Goal: Information Seeking & Learning: Learn about a topic

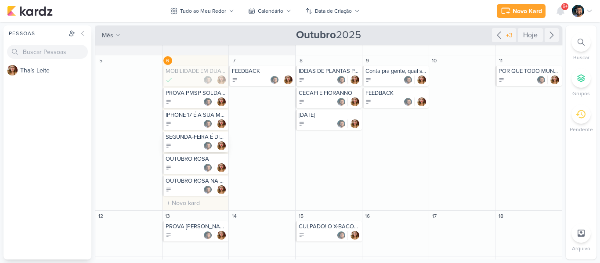
scroll to position [80, 0]
click at [189, 118] on div "IPHONE 17 É A SUA MELHOR ESCOLHA" at bounding box center [196, 119] width 66 height 20
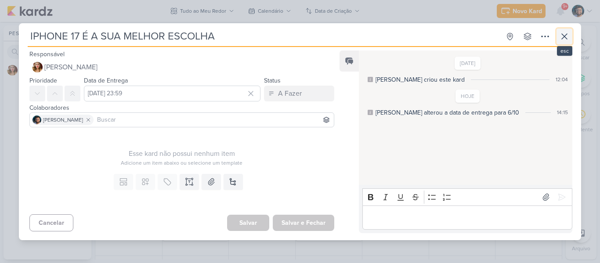
click at [568, 36] on icon at bounding box center [565, 36] width 11 height 11
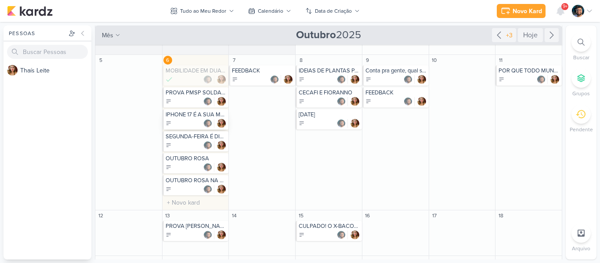
click at [188, 127] on div at bounding box center [197, 123] width 62 height 9
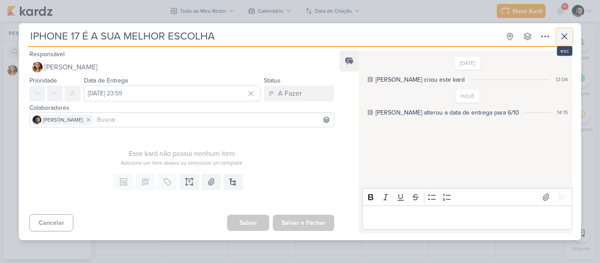
click at [562, 36] on icon at bounding box center [565, 36] width 11 height 11
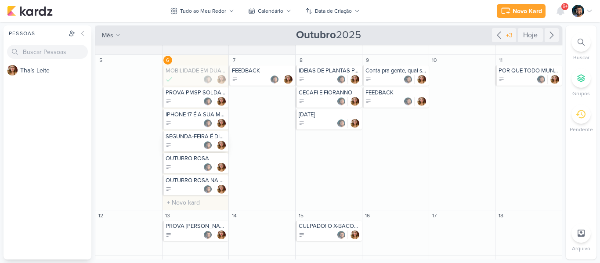
click at [194, 143] on div at bounding box center [197, 145] width 62 height 9
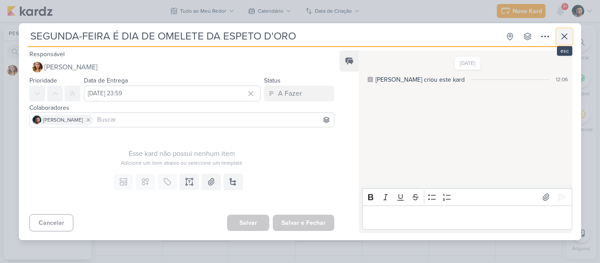
click at [569, 33] on icon at bounding box center [565, 36] width 11 height 11
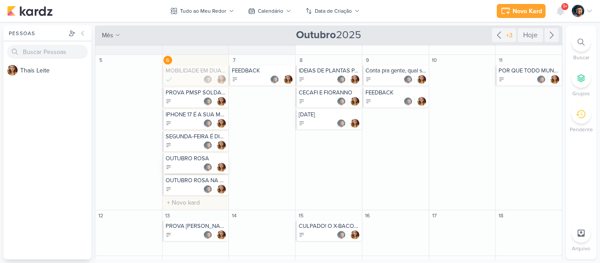
click at [191, 164] on div at bounding box center [197, 167] width 62 height 9
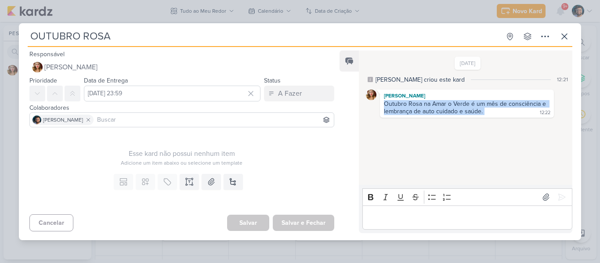
drag, startPoint x: 384, startPoint y: 103, endPoint x: 497, endPoint y: 112, distance: 113.7
click at [497, 112] on div "Outubro Rosa na Amar o Verde é um mês de consciência e lembrança de auto cuidad…" at bounding box center [467, 108] width 171 height 16
copy div "Outubro Rosa na Amar o Verde é um mês de consciência e lembrança de auto cuidad…"
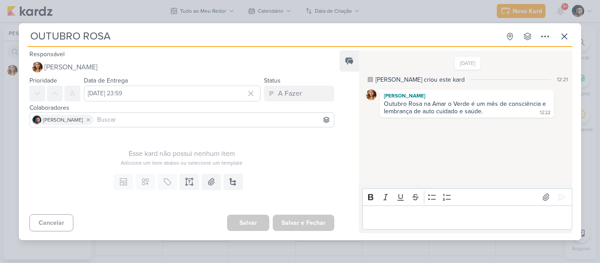
click at [300, 6] on div "OUTUBRO ROSA Criado por [PERSON_NAME]" at bounding box center [300, 131] width 600 height 263
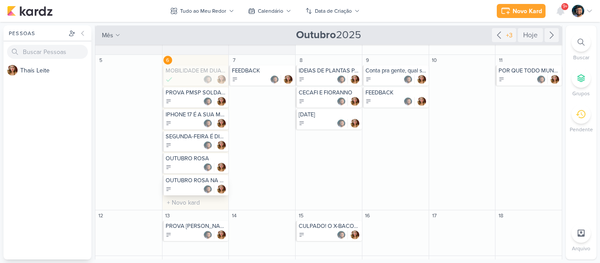
click at [196, 195] on div "OUTUBRO ROSA NA NB PIRES" at bounding box center [196, 185] width 66 height 20
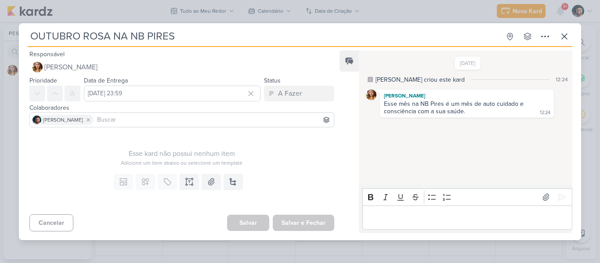
drag, startPoint x: 384, startPoint y: 103, endPoint x: 392, endPoint y: 104, distance: 8.0
click at [384, 103] on div "Esse mês na NB Pires é um mês de auto cuidado e consciência com a sua saúde." at bounding box center [455, 107] width 142 height 15
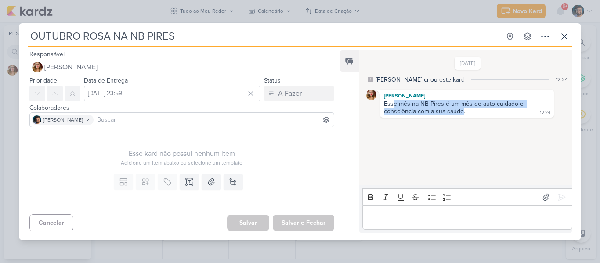
drag, startPoint x: 392, startPoint y: 104, endPoint x: 463, endPoint y: 113, distance: 71.7
click at [463, 113] on div "Esse mês na NB Pires é um mês de auto cuidado e consciência com a sua saúde." at bounding box center [455, 107] width 142 height 15
drag, startPoint x: 471, startPoint y: 112, endPoint x: 379, endPoint y: 103, distance: 92.3
click at [379, 103] on div "[PERSON_NAME] Esse mês na NB Pires é um mês de auto cuidado e consciência com a…" at bounding box center [468, 104] width 204 height 28
copy div "Esse mês na NB Pires é um mês de auto cuidado e consciência com a sua saúde."
